Goal: Communication & Community: Answer question/provide support

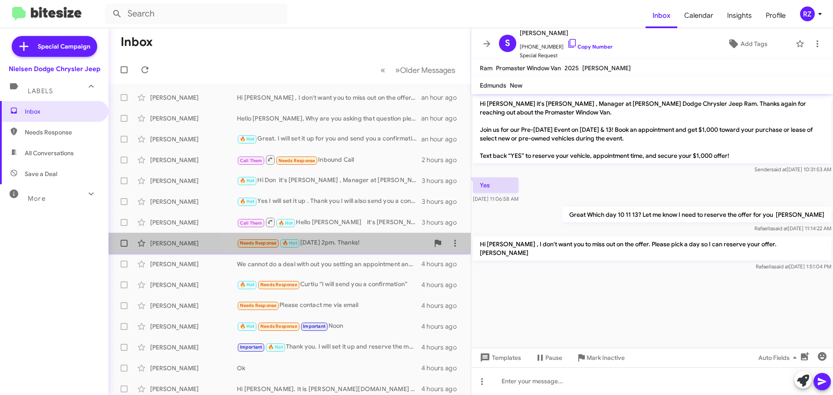
click at [388, 238] on div "Needs Response 🔥 Hot [DATE] 2pm. Thanks!" at bounding box center [333, 243] width 192 height 10
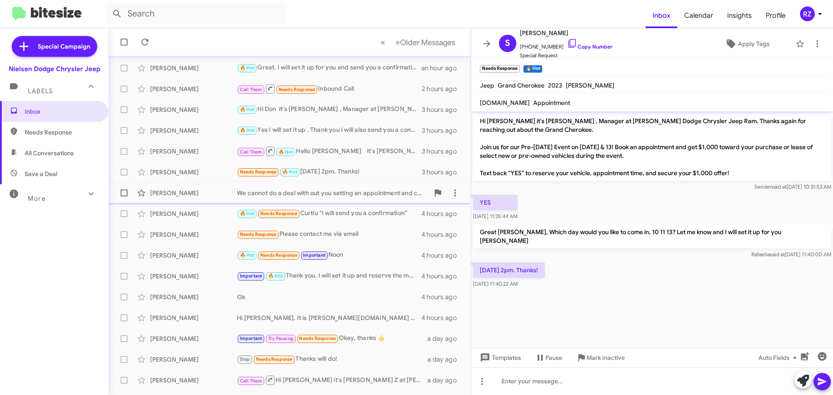
scroll to position [87, 0]
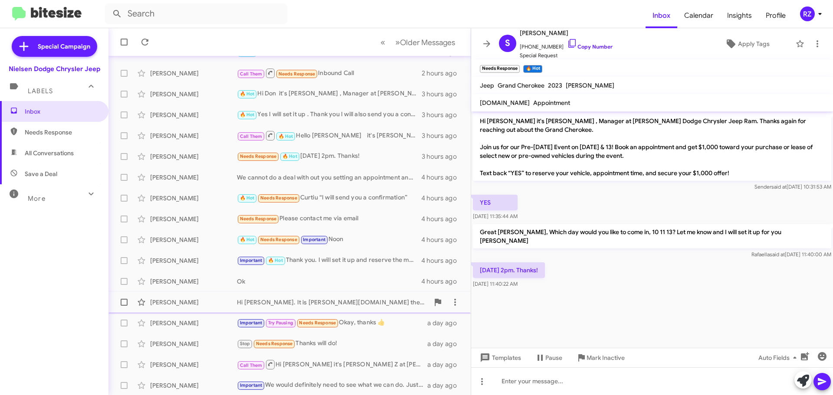
click at [348, 300] on div "Hi [PERSON_NAME]. It is [PERSON_NAME][DOMAIN_NAME] the link and let me know if …" at bounding box center [333, 302] width 192 height 9
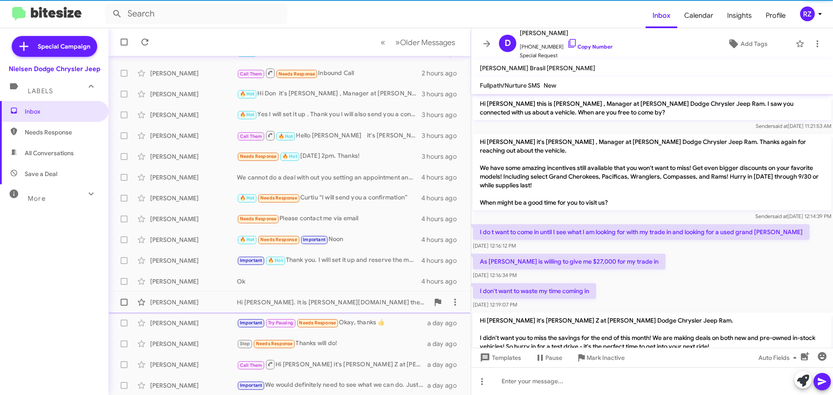
scroll to position [228, 0]
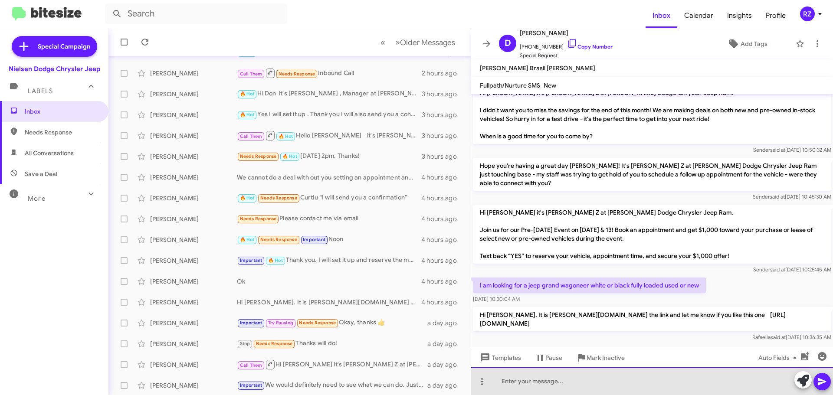
click at [515, 383] on div at bounding box center [652, 382] width 362 height 28
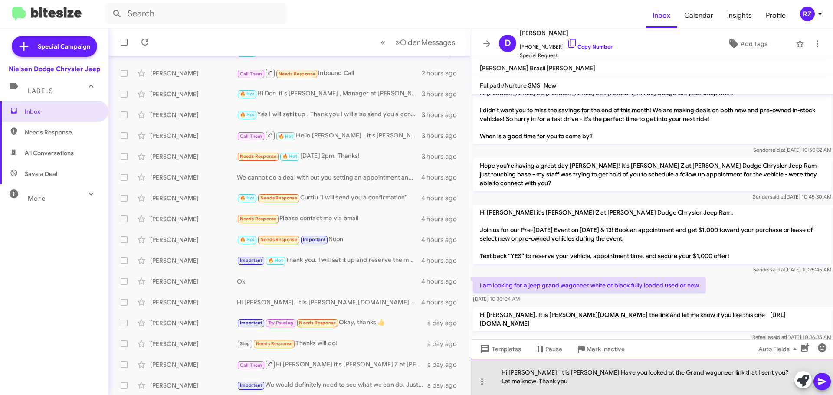
click at [644, 371] on div "Hi [PERSON_NAME], It is [PERSON_NAME] Have you looked at the Grand wagoneer lin…" at bounding box center [652, 377] width 362 height 36
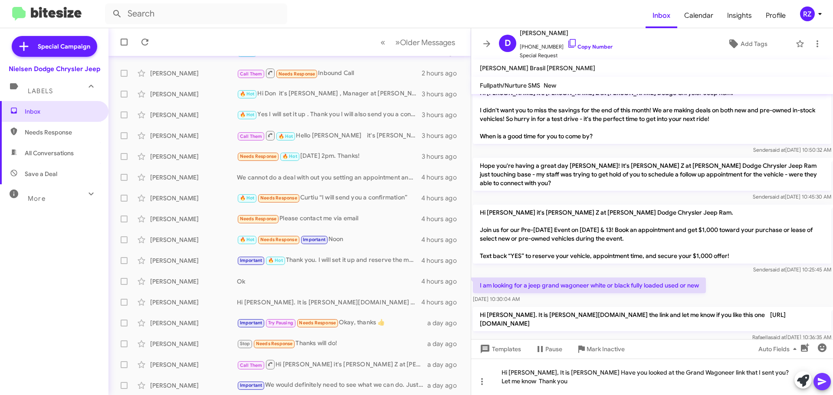
click at [819, 382] on icon at bounding box center [822, 382] width 10 height 10
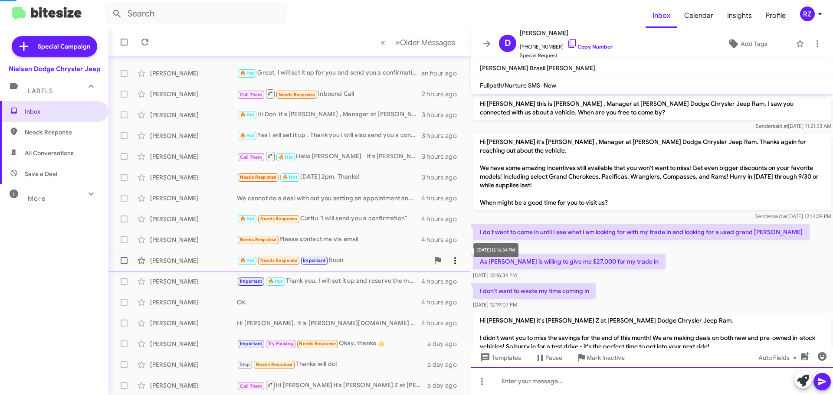
scroll to position [108, 0]
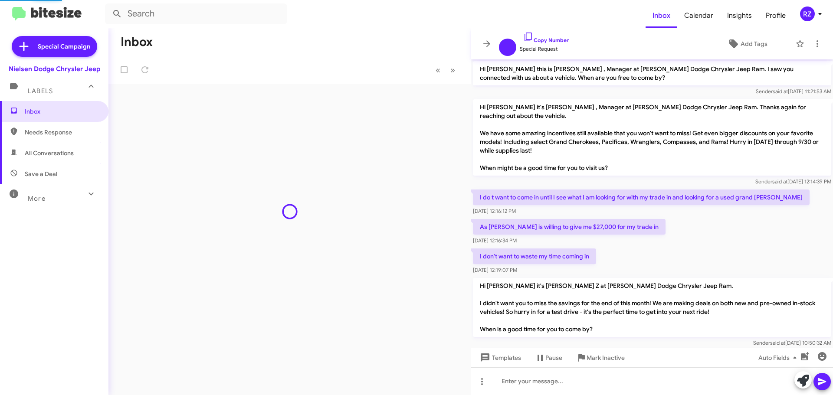
scroll to position [225, 0]
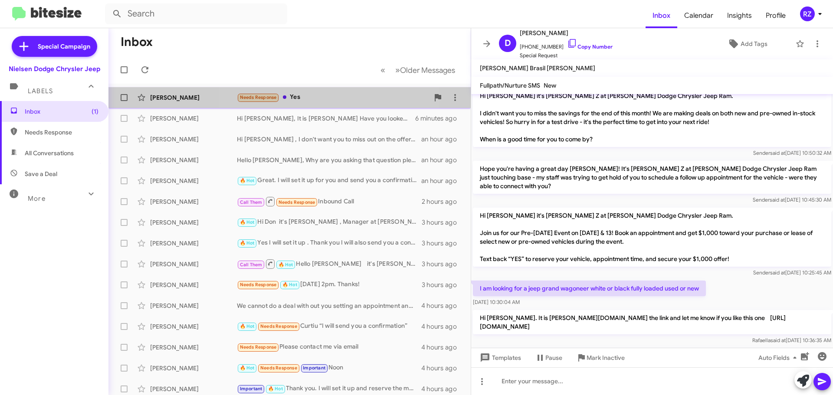
click at [316, 98] on div "Needs Response Yes" at bounding box center [333, 97] width 192 height 10
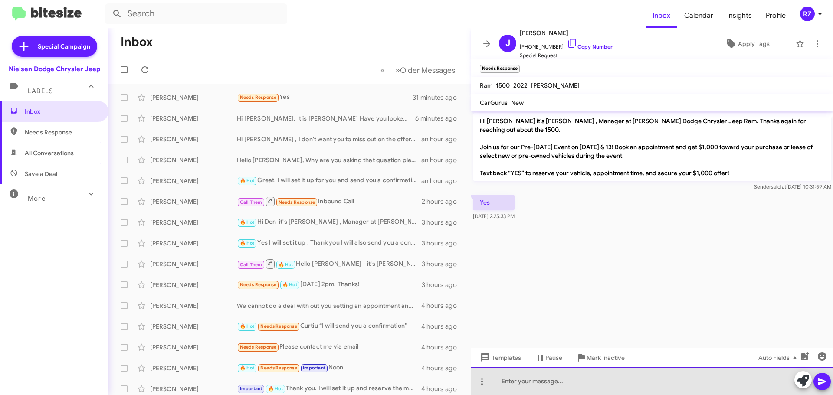
click at [533, 379] on div at bounding box center [652, 382] width 362 height 28
click at [685, 384] on div "Great! Which day would you like to come in, 10 11 or 13? Let me kniw so I can s…" at bounding box center [652, 382] width 362 height 28
click at [731, 382] on div "Great! Which day would you like to come in, 10 11 or 13? Let me know so I can s…" at bounding box center [652, 382] width 362 height 28
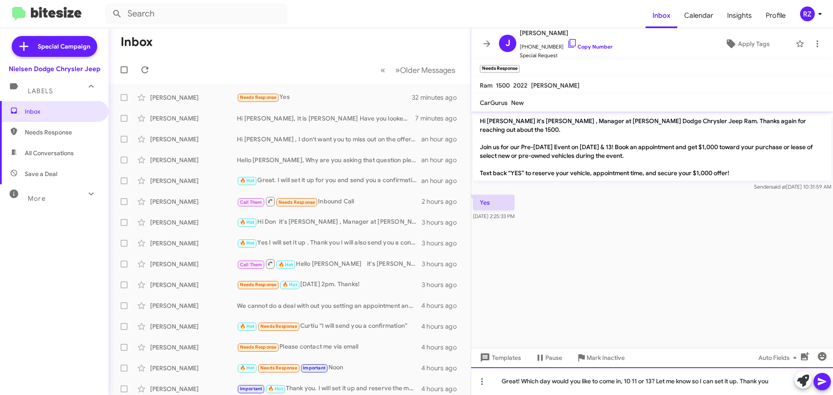
click at [779, 382] on div "Great! Which day would you like to come in, 10 11 or 13? Let me know so I can s…" at bounding box center [652, 382] width 362 height 28
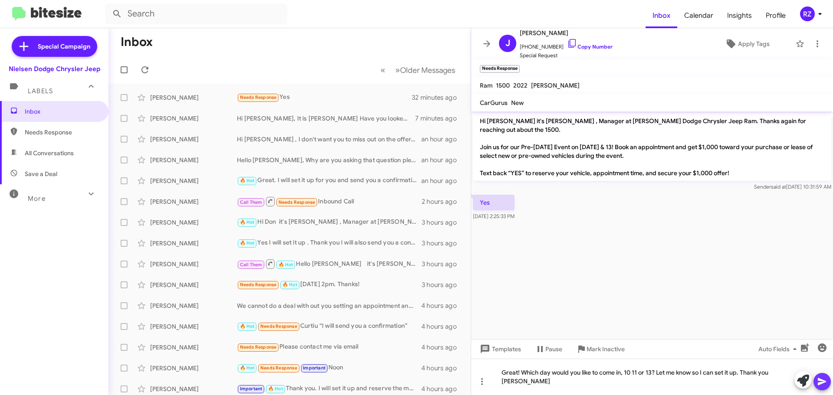
click at [825, 383] on icon at bounding box center [822, 382] width 10 height 10
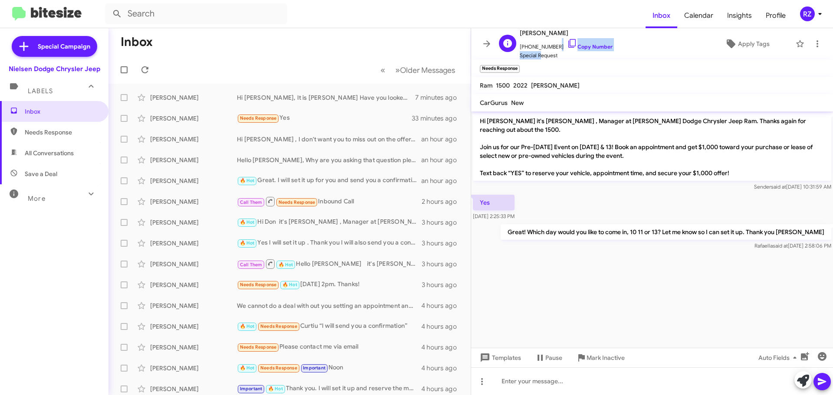
scroll to position [0, 0]
drag, startPoint x: 553, startPoint y: 47, endPoint x: 525, endPoint y: 46, distance: 27.8
click at [525, 46] on span "+12033954836 Copy Number" at bounding box center [566, 44] width 93 height 13
copy span "2033954836"
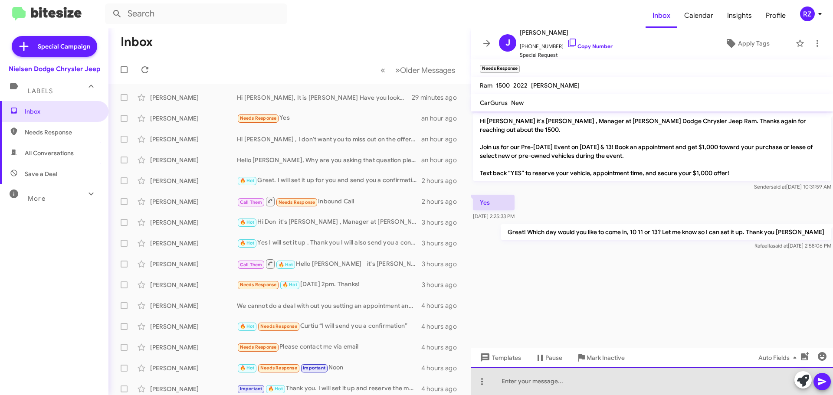
click at [550, 382] on div at bounding box center [652, 382] width 362 height 28
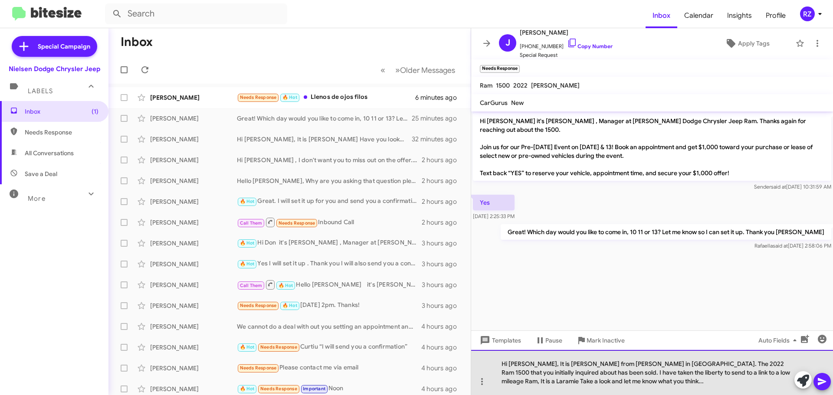
click at [597, 383] on div "Hi James, It is Patti from Nielsen in East Hanover NJ. The 2022 Ram 1500 that y…" at bounding box center [652, 372] width 362 height 45
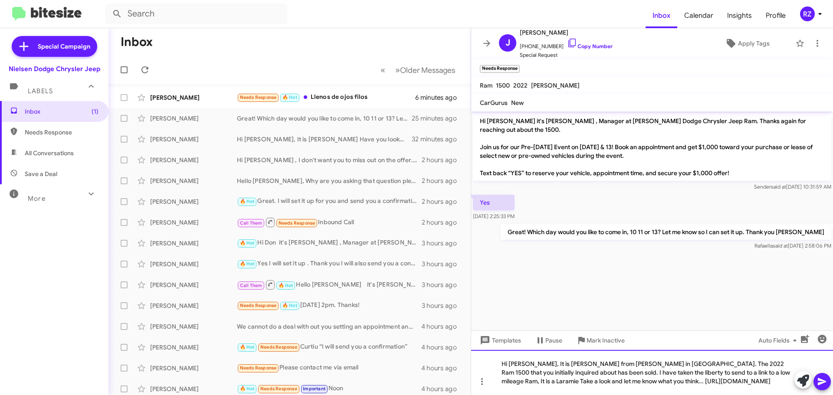
click at [596, 371] on div "Hi James, It is Patti from Nielsen in East Hanover NJ. The 2022 Ram 1500 that y…" at bounding box center [652, 372] width 362 height 45
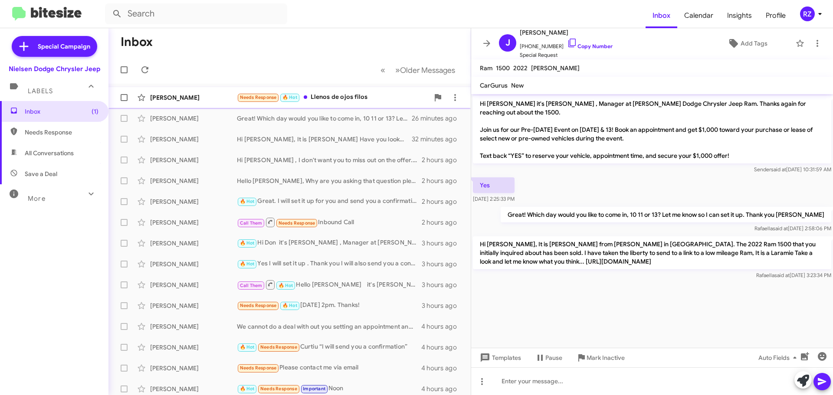
click at [404, 99] on div "Needs Response 🔥 Hot Llenos de ojos filos" at bounding box center [333, 97] width 192 height 10
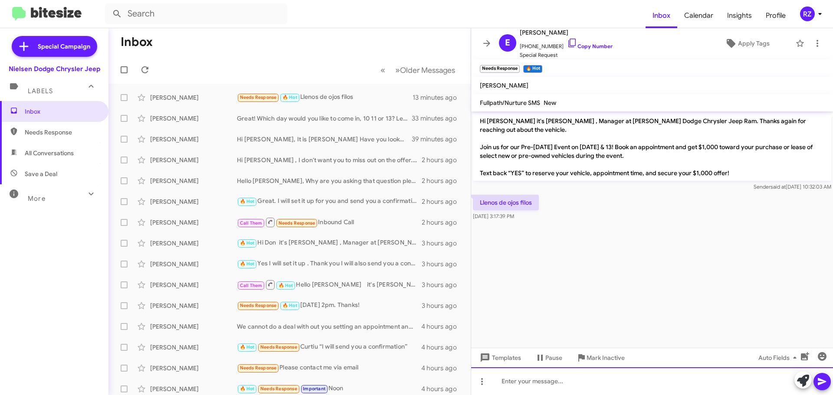
click at [525, 386] on div at bounding box center [652, 382] width 362 height 28
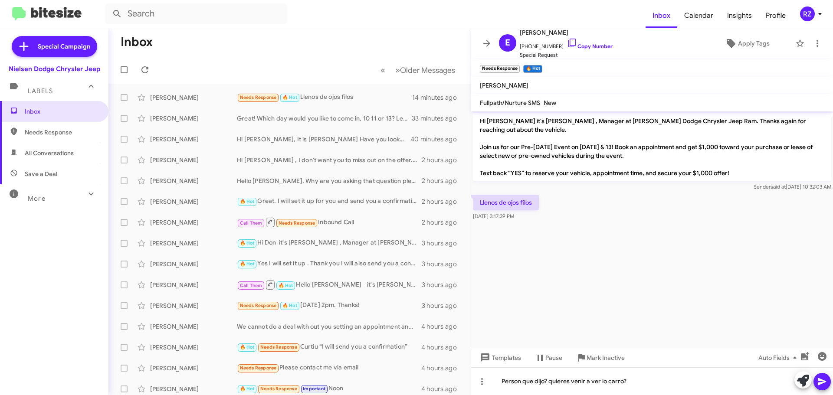
click at [823, 382] on icon at bounding box center [822, 381] width 8 height 7
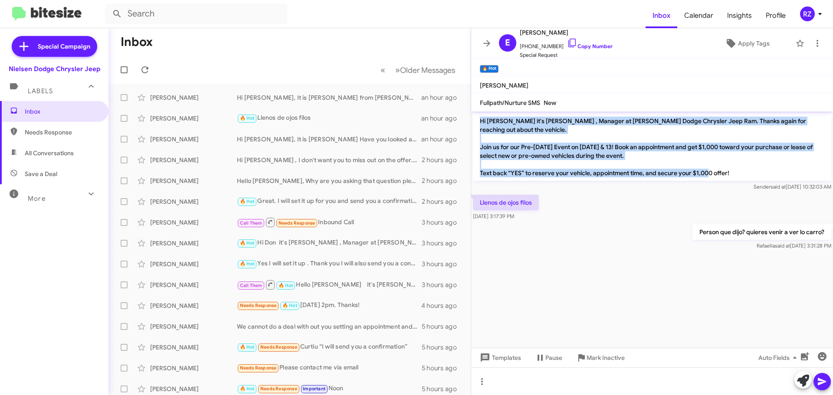
drag, startPoint x: 735, startPoint y: 164, endPoint x: 476, endPoint y: 123, distance: 261.3
click at [476, 123] on p "Hi Eduardo it's Patti Z , Manager at Nielsen Dodge Chrysler Jeep Ram. Thanks ag…" at bounding box center [652, 147] width 358 height 68
copy p "Hi Eduardo it's Patti Z , Manager at Nielsen Dodge Chrysler Jeep Ram. Thanks ag…"
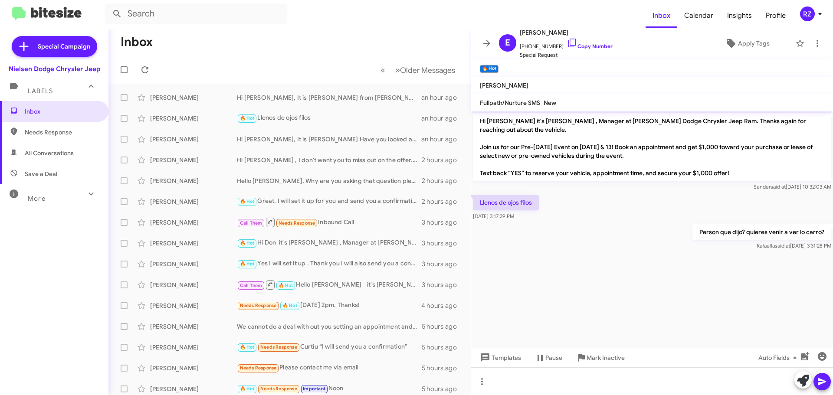
click at [552, 223] on div "Person que dijo? quieres venir a ver lo carro? Rafaella said at Oct 8, 2025, 3:…" at bounding box center [652, 238] width 362 height 30
click at [154, 12] on input "text" at bounding box center [196, 13] width 182 height 21
click at [108, 5] on button at bounding box center [116, 13] width 17 height 17
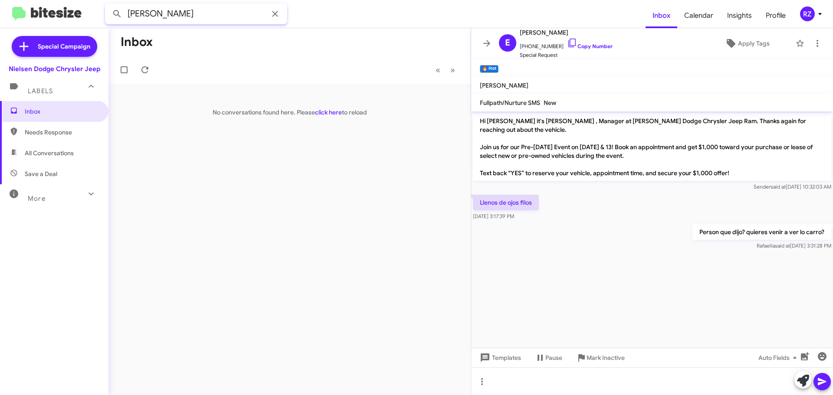
type input "bedore"
click at [108, 5] on button at bounding box center [116, 13] width 17 height 17
click at [217, 95] on div "[PERSON_NAME]" at bounding box center [193, 97] width 87 height 9
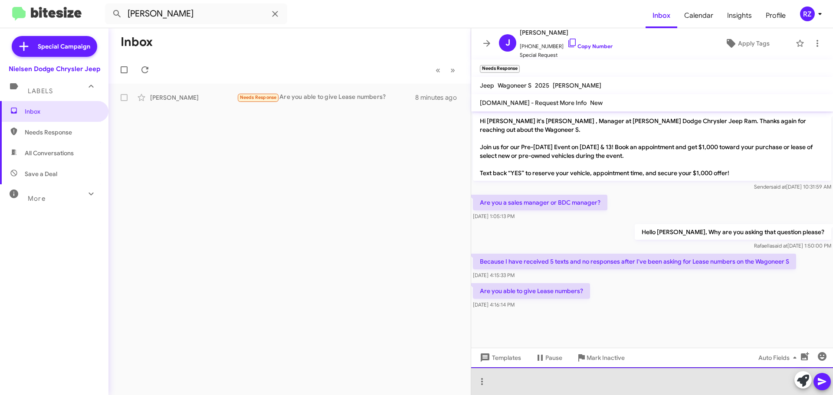
click at [533, 377] on div at bounding box center [652, 382] width 362 height 28
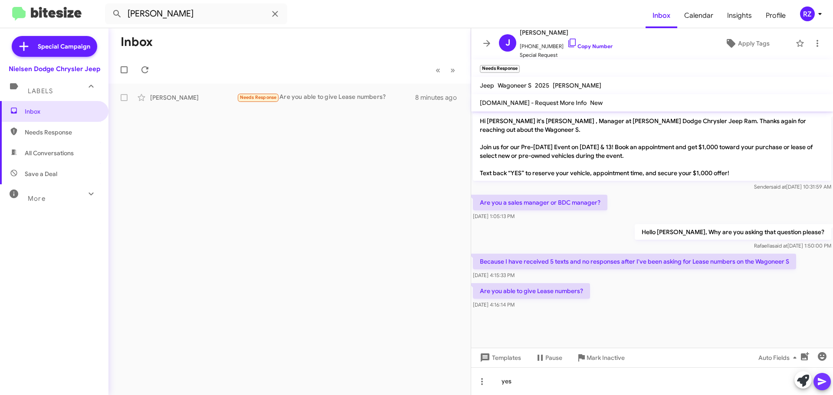
click at [822, 379] on icon at bounding box center [822, 382] width 10 height 10
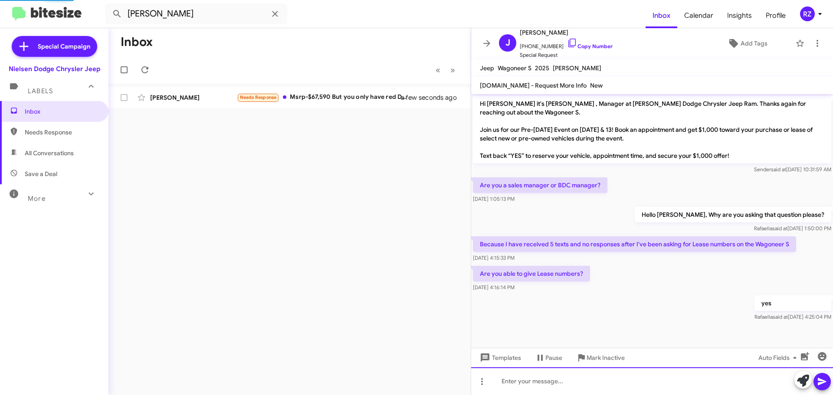
scroll to position [63, 0]
